Goal: Use online tool/utility

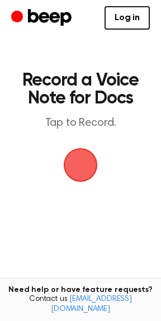
click at [85, 167] on span "button" at bounding box center [80, 164] width 31 height 31
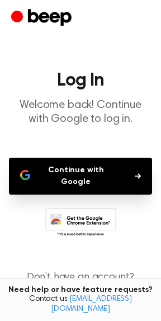
click at [62, 171] on button "Continue with Google" at bounding box center [80, 176] width 143 height 37
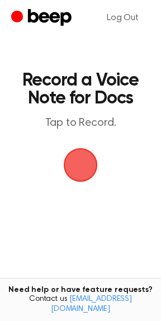
click at [69, 163] on span "button" at bounding box center [80, 165] width 63 height 63
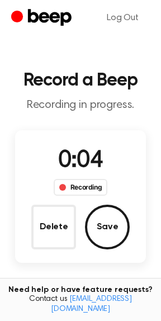
click at [113, 228] on button "Save" at bounding box center [107, 227] width 45 height 45
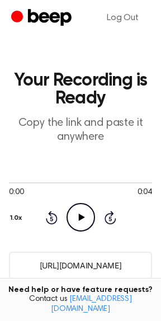
click at [81, 218] on icon at bounding box center [81, 217] width 6 height 7
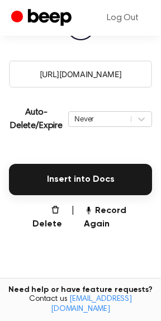
scroll to position [224, 0]
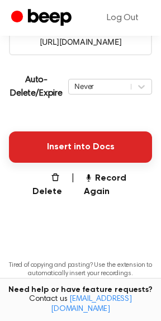
click at [65, 144] on button "Insert into Docs" at bounding box center [80, 146] width 143 height 31
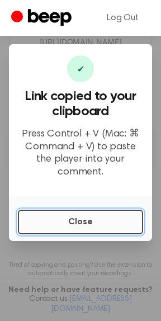
click at [81, 217] on button "Close" at bounding box center [80, 222] width 125 height 25
